Goal: Navigation & Orientation: Find specific page/section

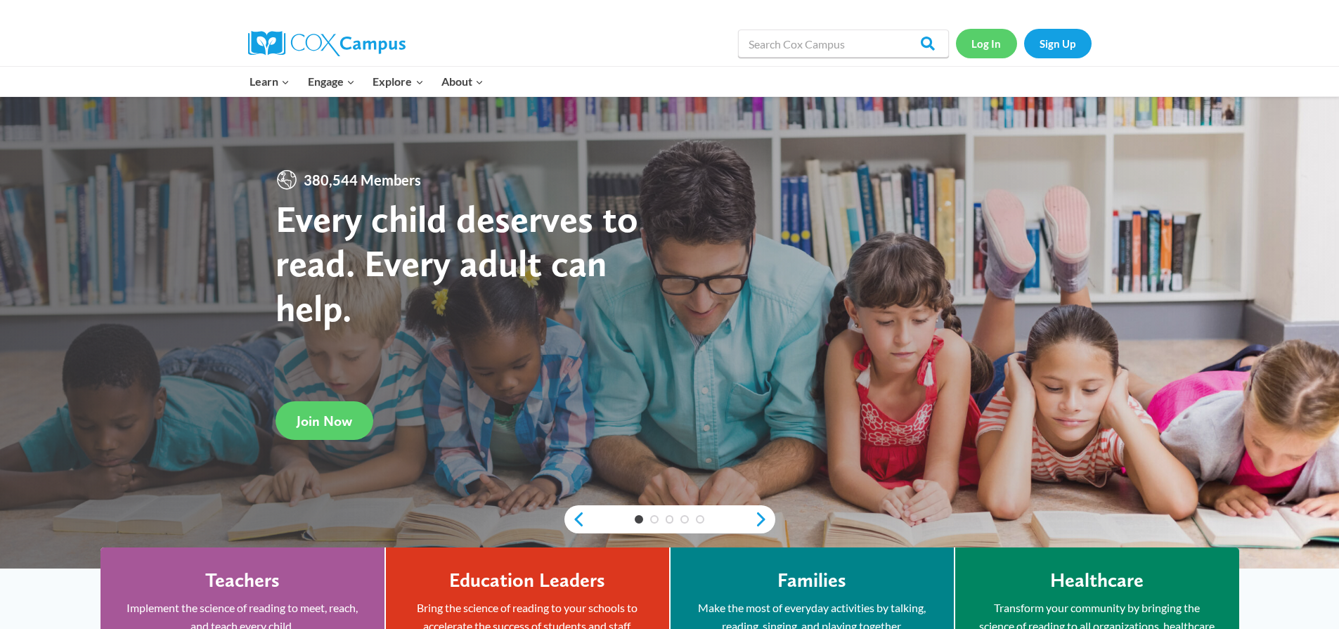
click at [986, 44] on link "Log In" at bounding box center [986, 43] width 61 height 29
click at [994, 43] on link "Log In" at bounding box center [986, 43] width 61 height 29
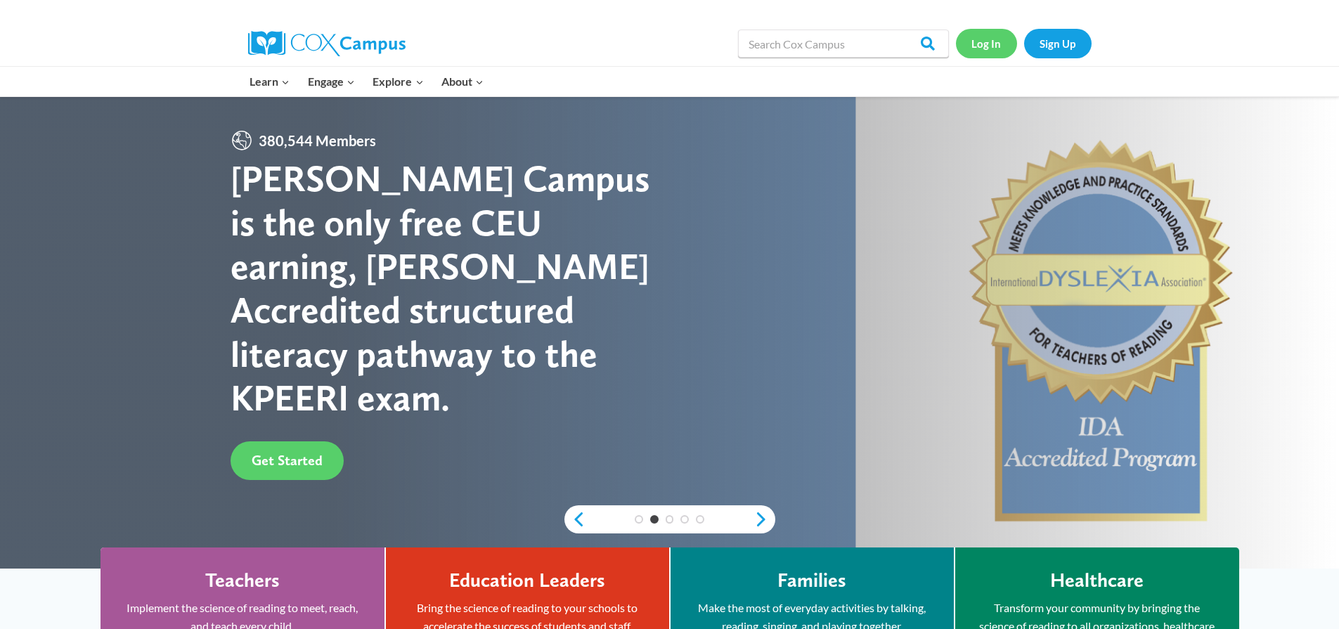
click at [997, 37] on link "Log In" at bounding box center [986, 43] width 61 height 29
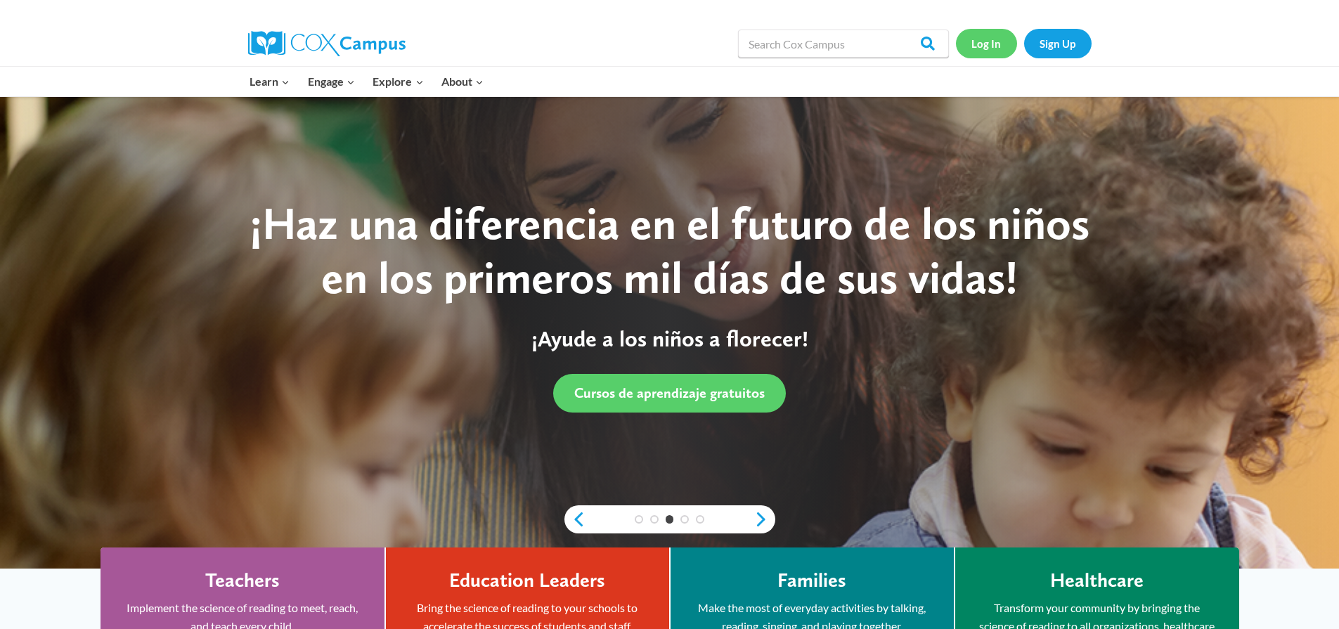
click at [976, 43] on link "Log In" at bounding box center [986, 43] width 61 height 29
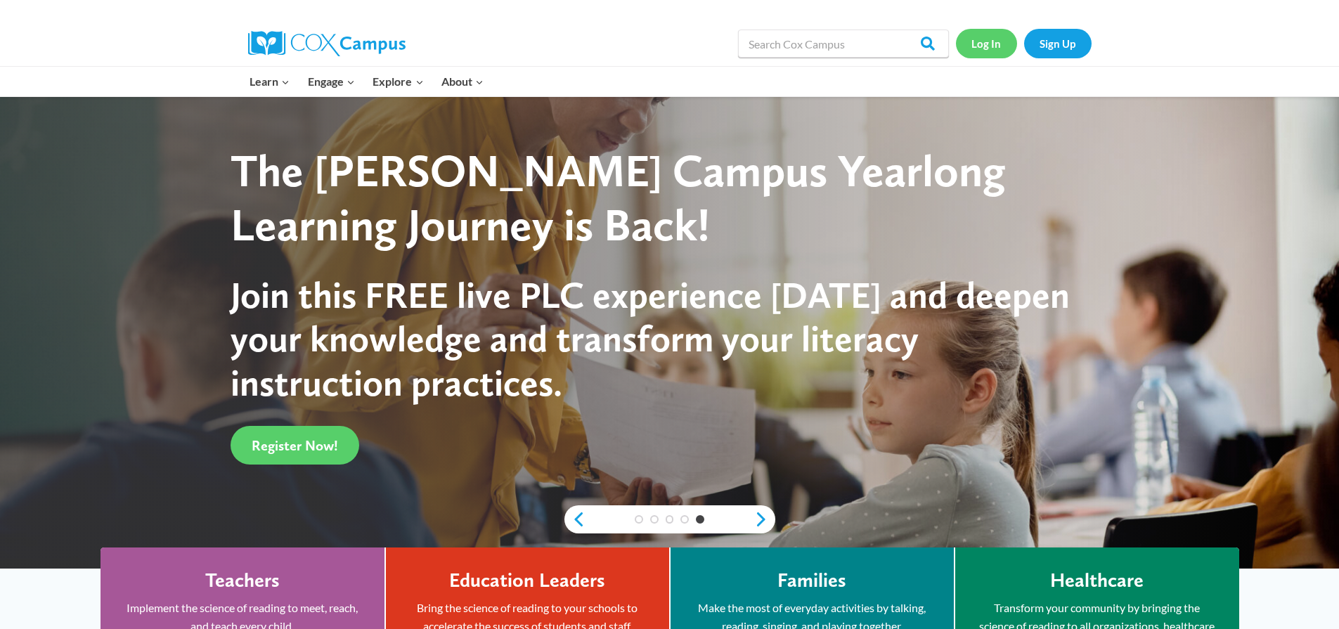
click at [988, 41] on link "Log In" at bounding box center [986, 43] width 61 height 29
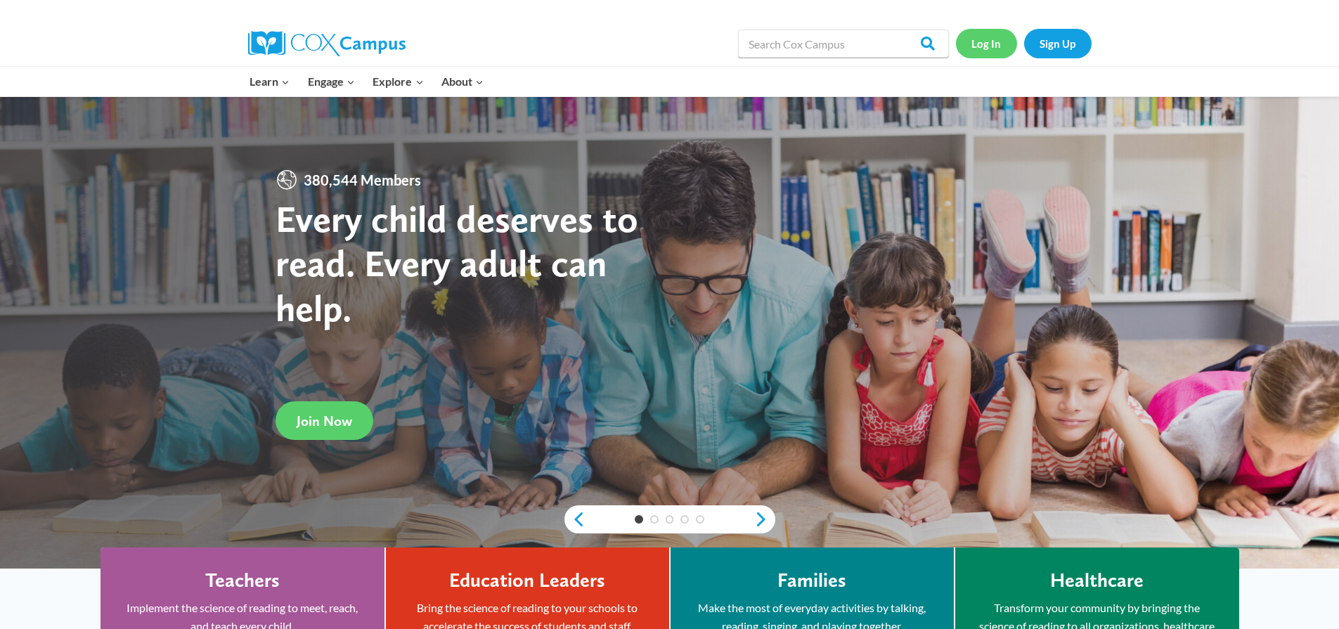
click at [988, 41] on link "Log In" at bounding box center [986, 43] width 61 height 29
click at [984, 39] on link "Log In" at bounding box center [986, 43] width 61 height 29
click at [986, 45] on link "Log In" at bounding box center [986, 43] width 61 height 29
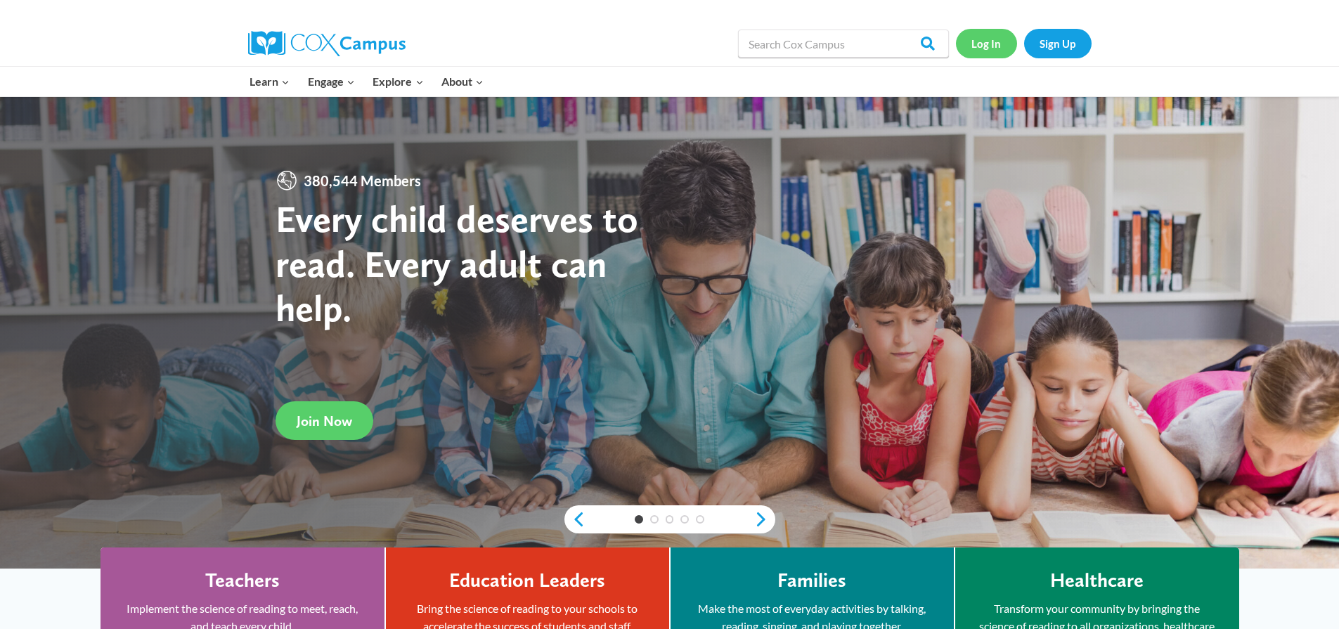
click at [977, 40] on link "Log In" at bounding box center [986, 43] width 61 height 29
click at [979, 41] on link "Log In" at bounding box center [986, 43] width 61 height 29
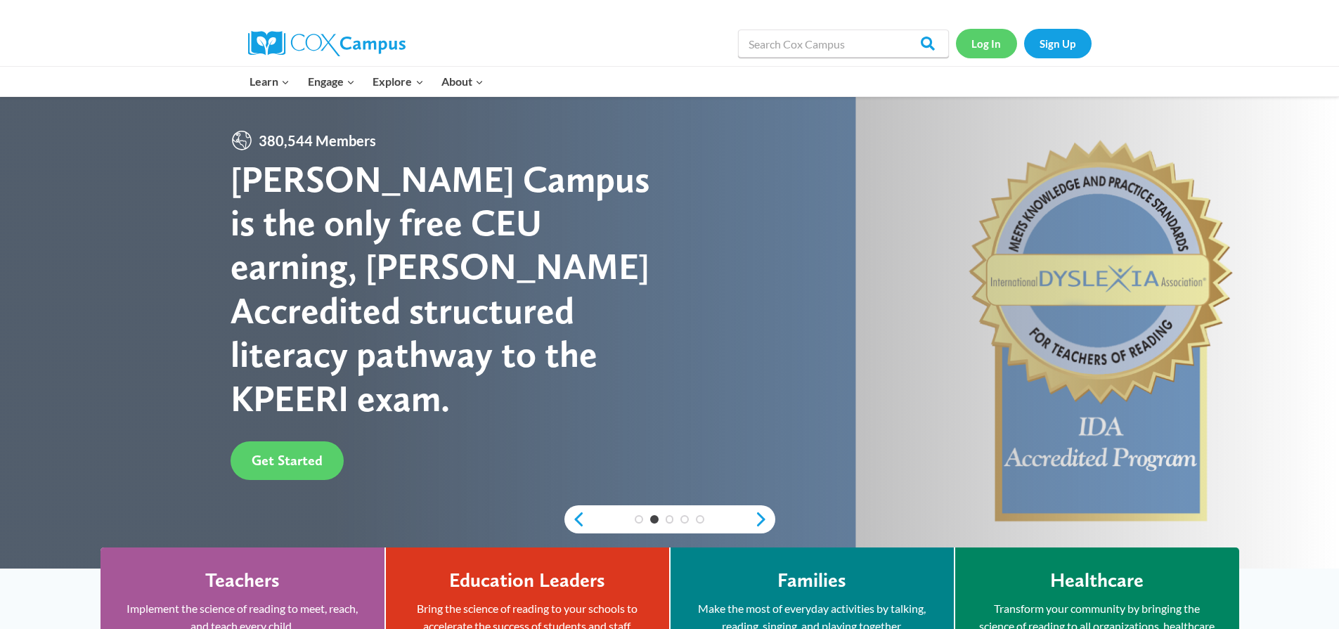
click at [979, 41] on link "Log In" at bounding box center [986, 43] width 61 height 29
click at [980, 41] on link "Log In" at bounding box center [986, 43] width 61 height 29
drag, startPoint x: 980, startPoint y: 41, endPoint x: 995, endPoint y: 46, distance: 15.6
click at [981, 41] on link "Log In" at bounding box center [986, 43] width 61 height 29
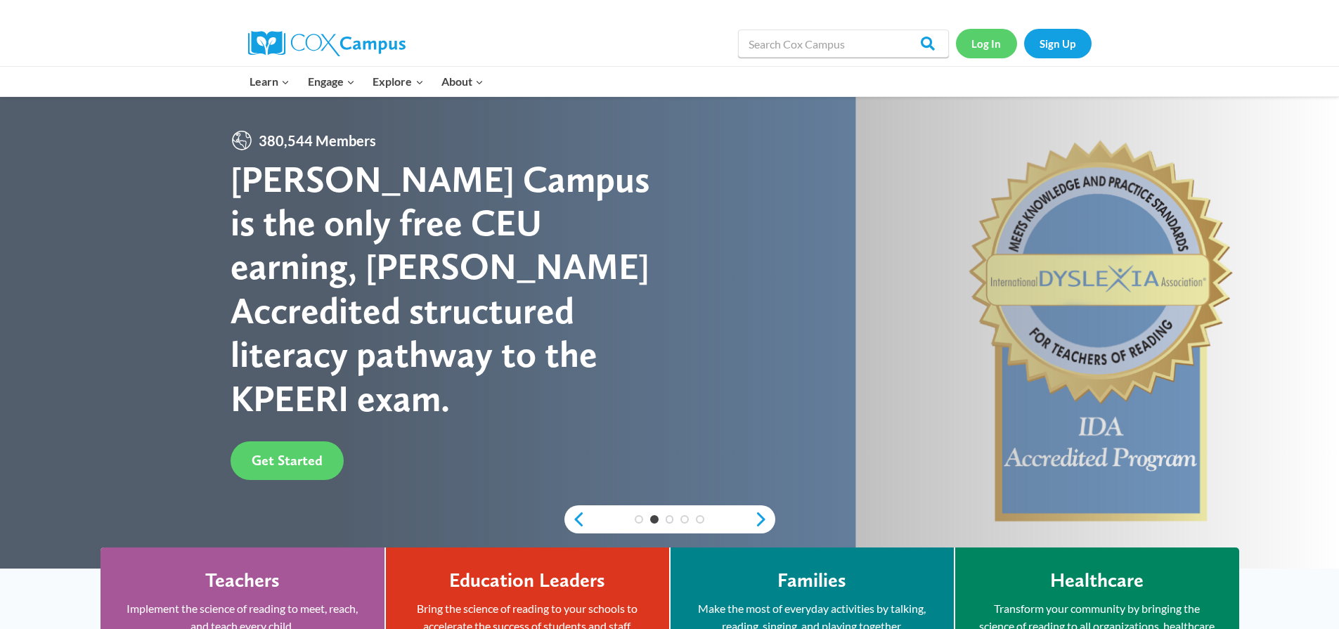
click at [976, 44] on link "Log In" at bounding box center [986, 43] width 61 height 29
click at [979, 43] on link "Log In" at bounding box center [986, 43] width 61 height 29
click at [980, 41] on link "Log In" at bounding box center [986, 43] width 61 height 29
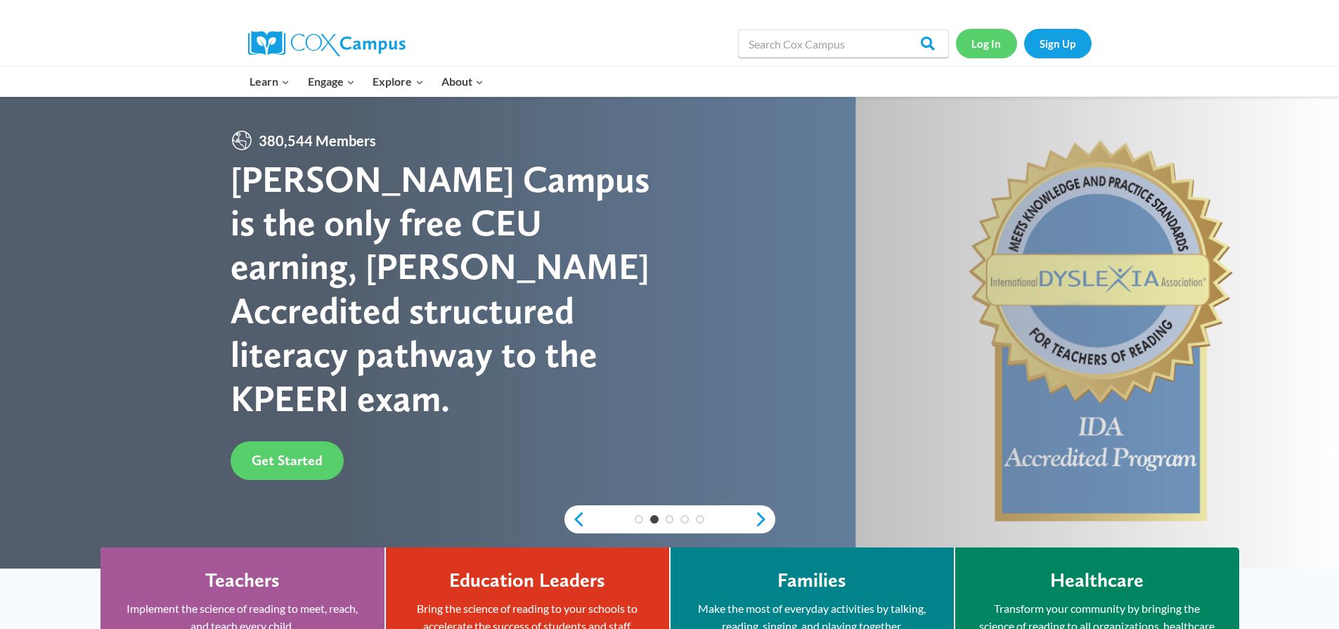
click at [980, 41] on link "Log In" at bounding box center [986, 43] width 61 height 29
click at [981, 42] on link "Log In" at bounding box center [986, 43] width 61 height 29
click at [987, 46] on link "Log In" at bounding box center [986, 43] width 61 height 29
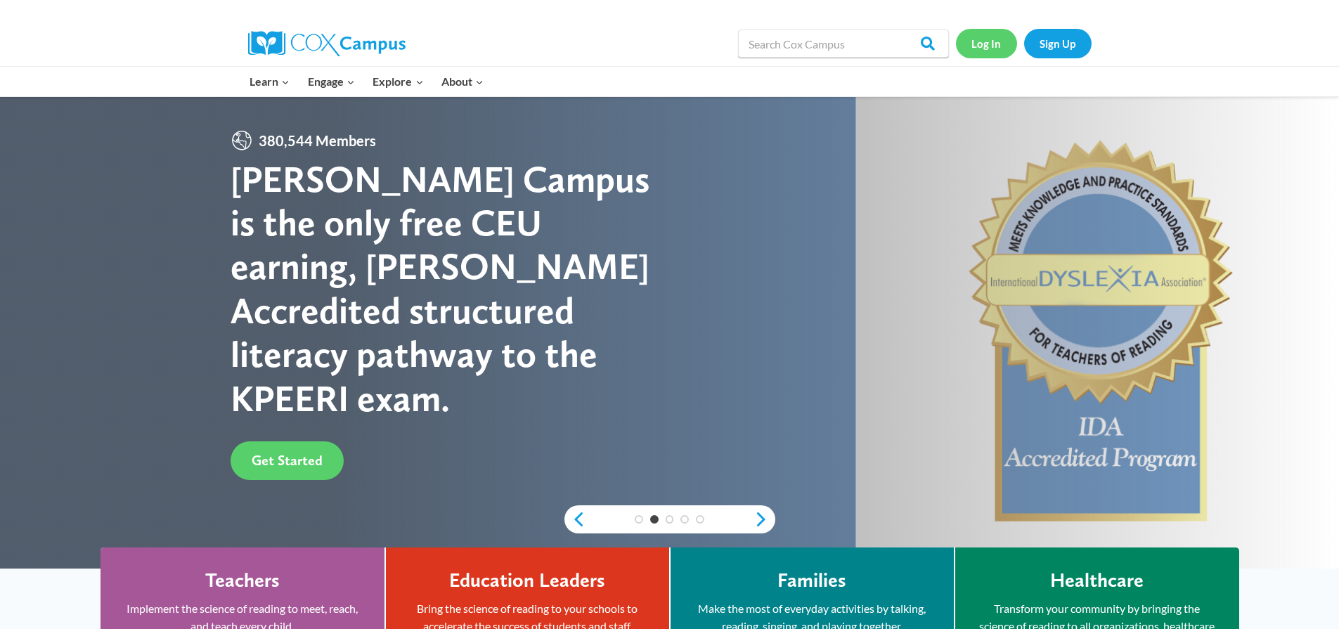
click at [987, 46] on link "Log In" at bounding box center [986, 43] width 61 height 29
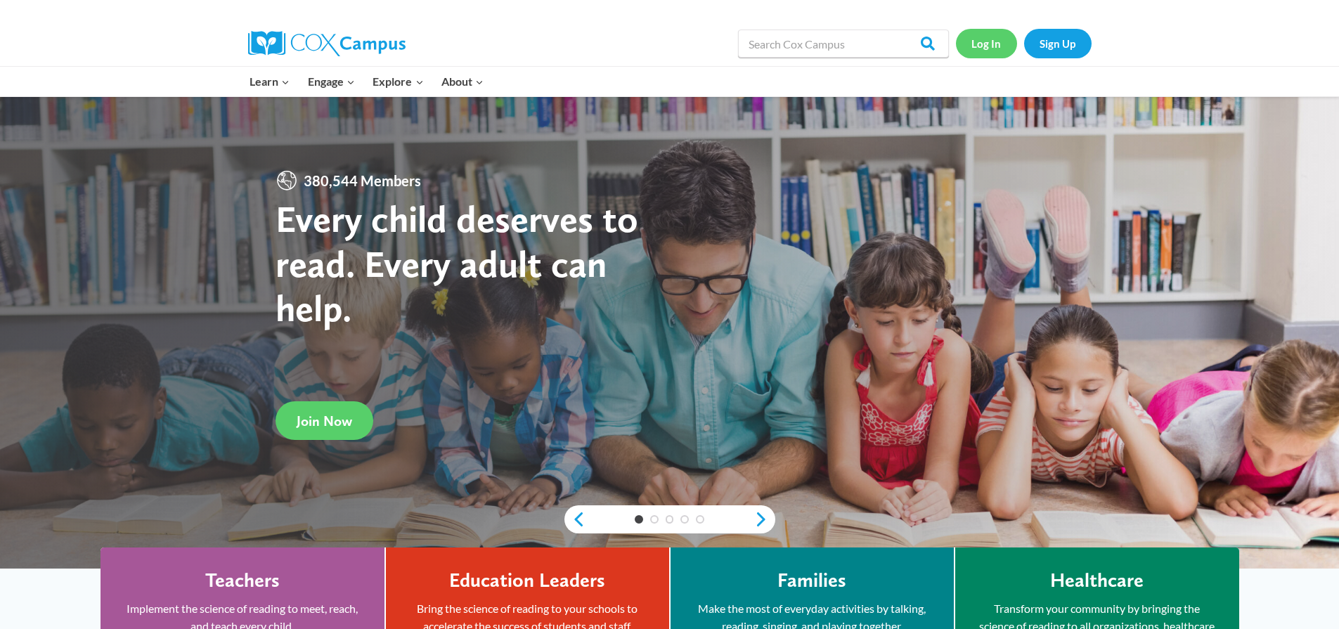
click at [982, 44] on link "Log In" at bounding box center [986, 43] width 61 height 29
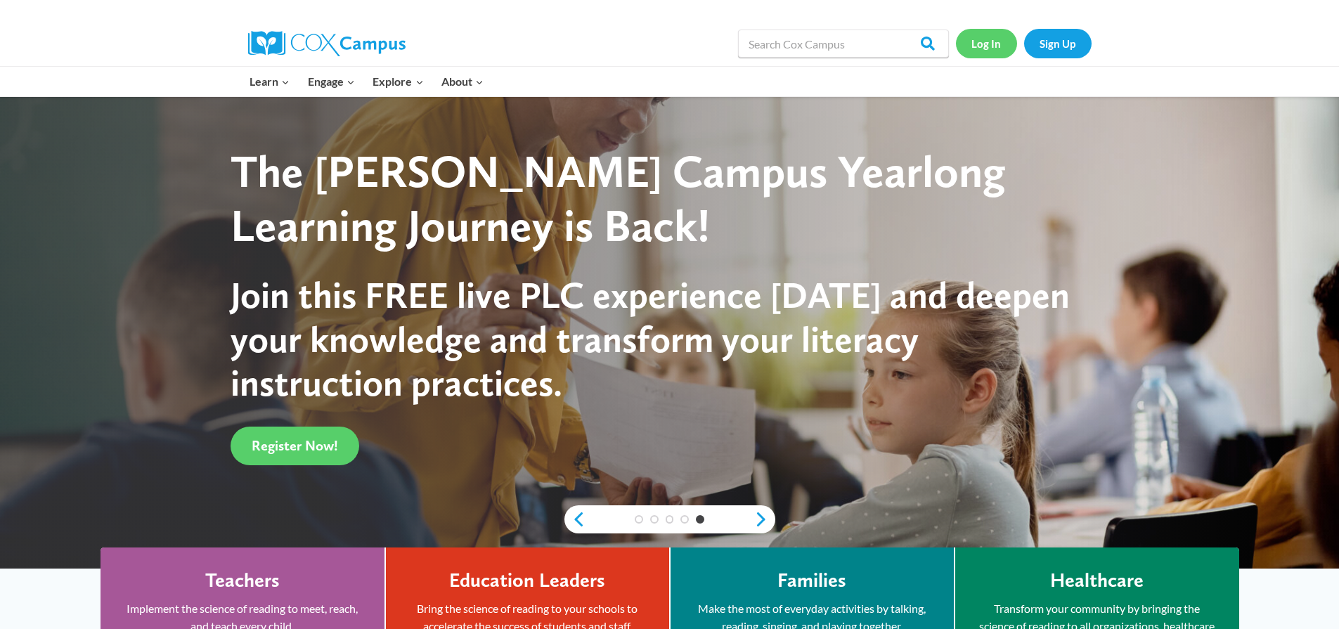
click at [990, 50] on link "Log In" at bounding box center [986, 43] width 61 height 29
click at [987, 49] on link "Log In" at bounding box center [986, 43] width 61 height 29
